Goal: Transaction & Acquisition: Purchase product/service

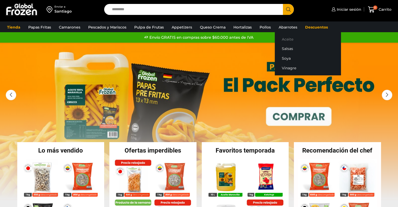
click at [283, 41] on link "Aceite" at bounding box center [307, 39] width 66 height 10
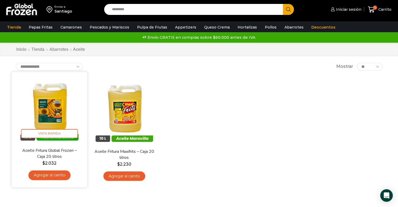
click at [45, 116] on img at bounding box center [49, 109] width 67 height 67
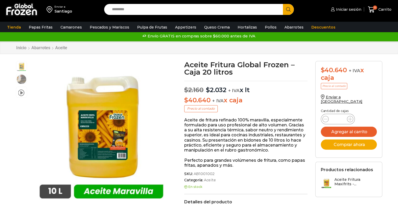
scroll to position [26, 0]
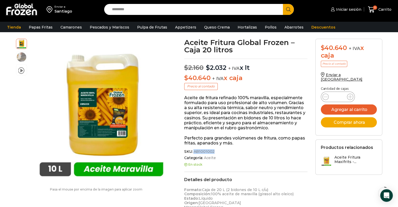
drag, startPoint x: 193, startPoint y: 150, endPoint x: 212, endPoint y: 151, distance: 19.1
click at [212, 151] on span "AB1001002" at bounding box center [203, 151] width 22 height 4
copy span "AB1001002"
